Goal: Navigation & Orientation: Find specific page/section

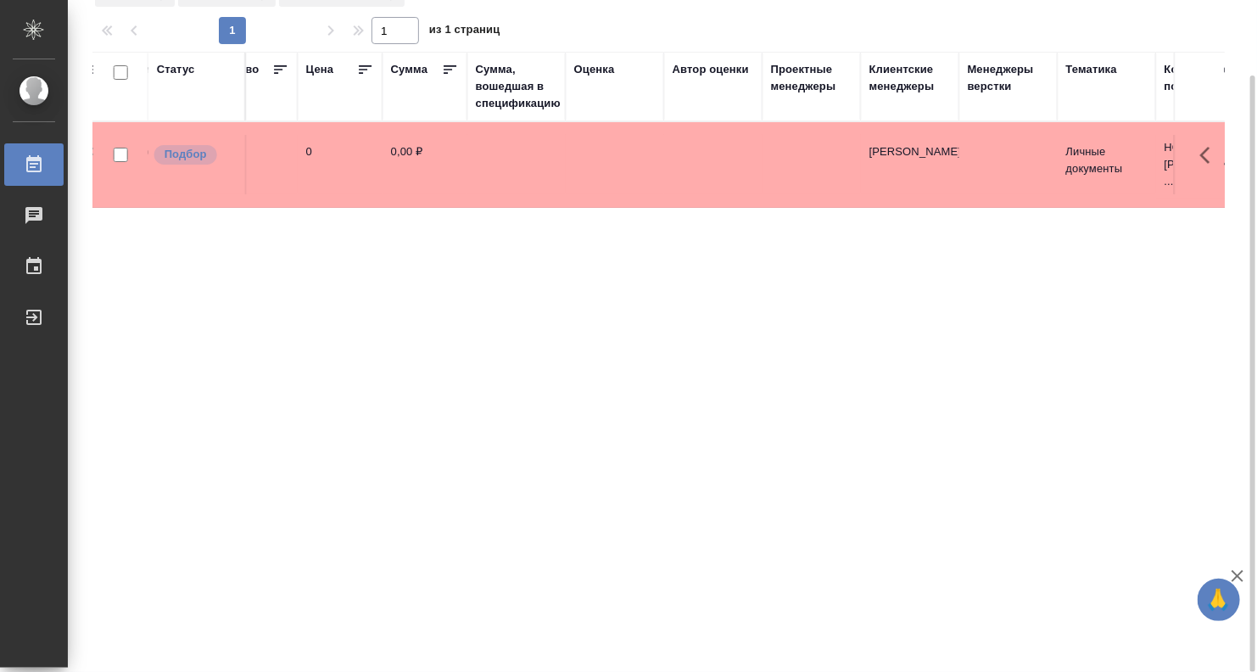
scroll to position [0, 1036]
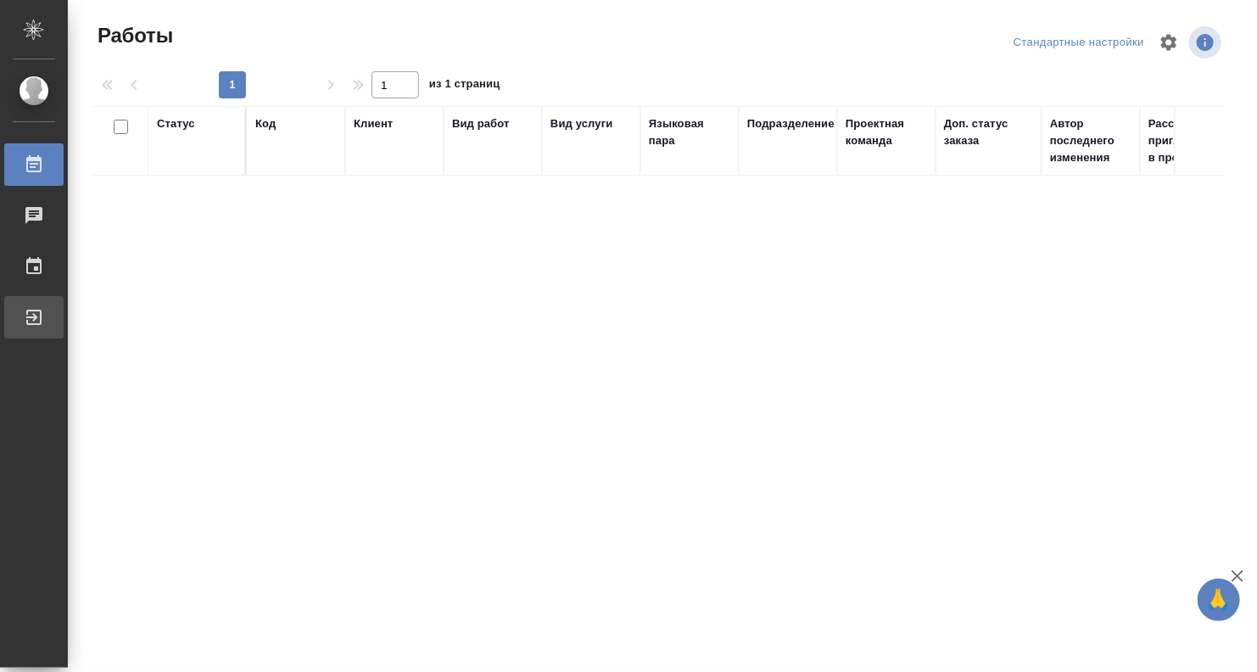
click at [34, 325] on div "Выйти" at bounding box center [13, 316] width 42 height 25
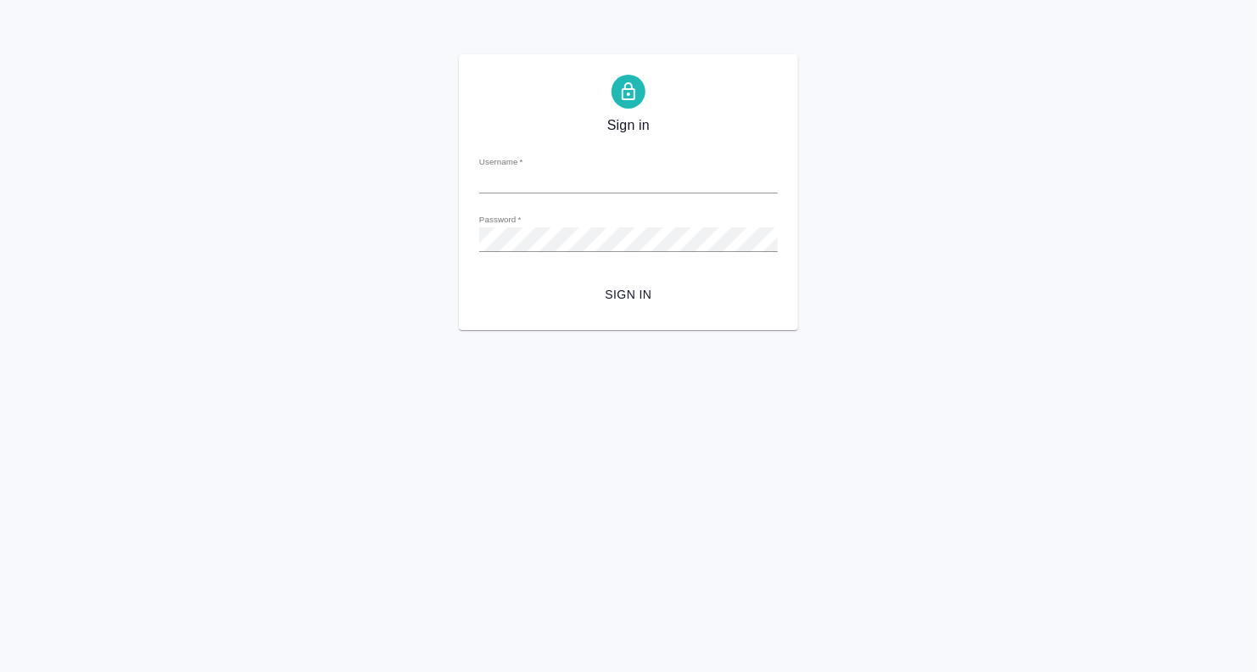
type input "[EMAIL_ADDRESS][DOMAIN_NAME]"
click at [620, 290] on span "Sign in" at bounding box center [628, 294] width 271 height 21
